Goal: Information Seeking & Learning: Understand process/instructions

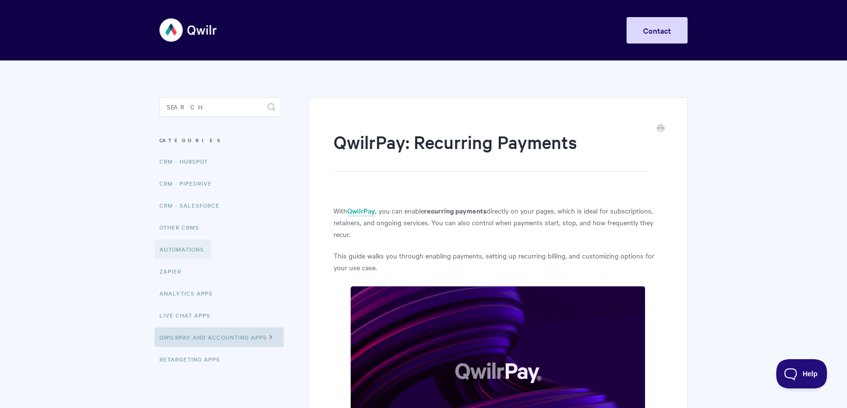
click at [185, 252] on link "Automations" at bounding box center [183, 250] width 57 height 20
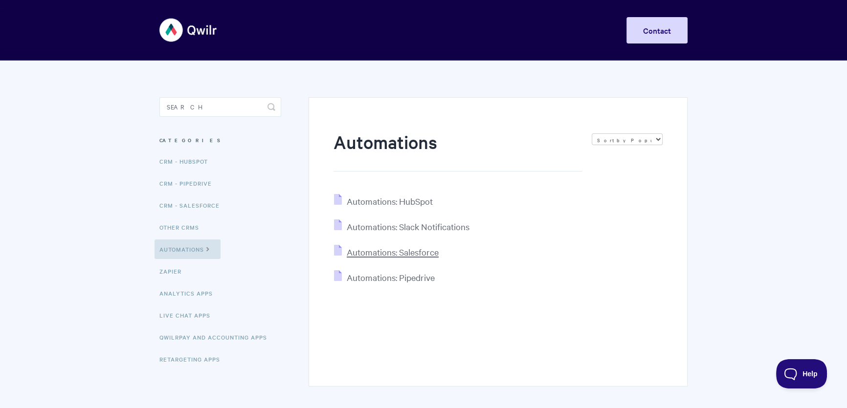
click at [405, 253] on span "Automations: Salesforce" at bounding box center [393, 252] width 92 height 11
